Goal: Information Seeking & Learning: Learn about a topic

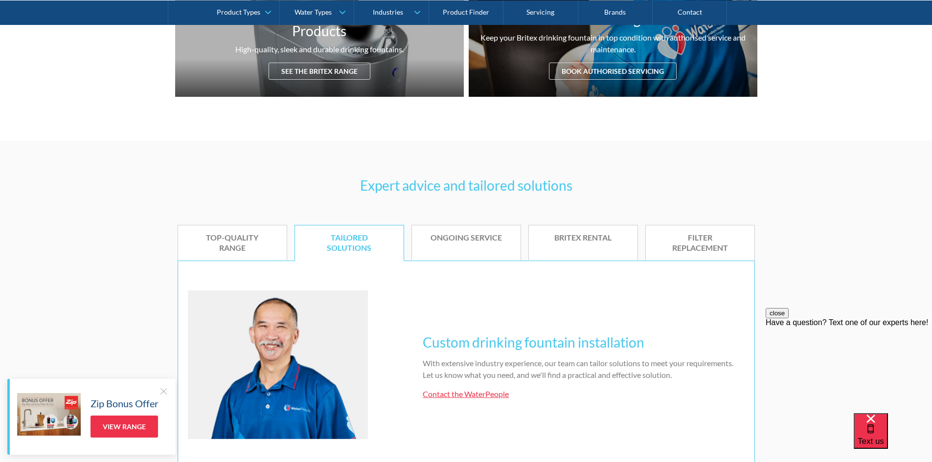
scroll to position [501, 0]
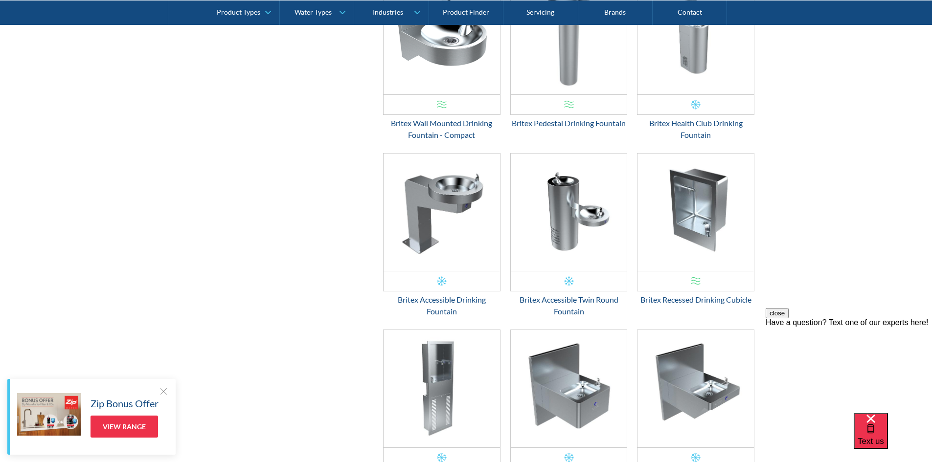
scroll to position [1480, 0]
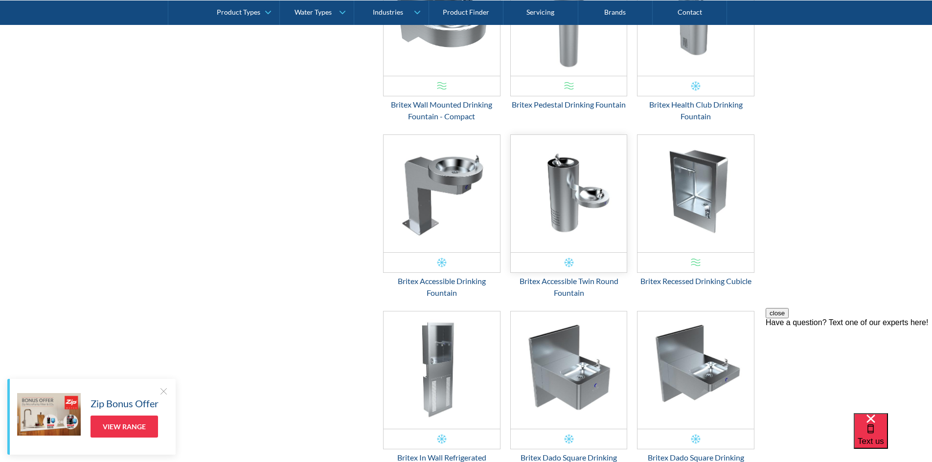
click at [575, 183] on img "Email Form 3" at bounding box center [569, 193] width 116 height 117
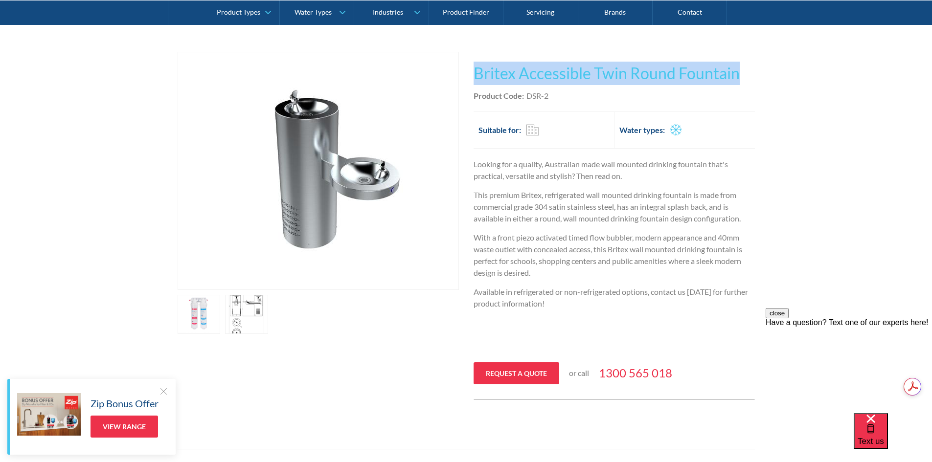
drag, startPoint x: 743, startPoint y: 72, endPoint x: 472, endPoint y: 74, distance: 271.1
click at [472, 74] on div "Play video Fits Most Brands Best Seller No items found. This tap design is incl…" at bounding box center [466, 226] width 577 height 348
copy h1 "Britex Accessible Twin Round Fountain"
